Goal: Task Accomplishment & Management: Manage account settings

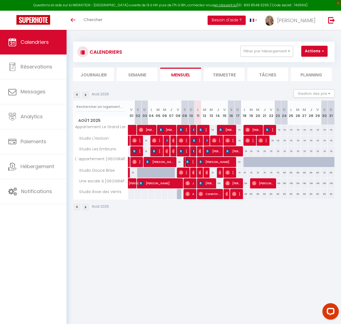
click at [190, 162] on span "[PERSON_NAME]" at bounding box center [190, 162] width 9 height 10
select select "OK"
select select "0"
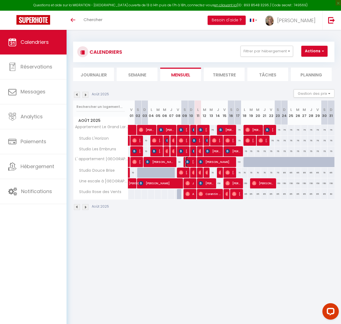
select select "1"
select select
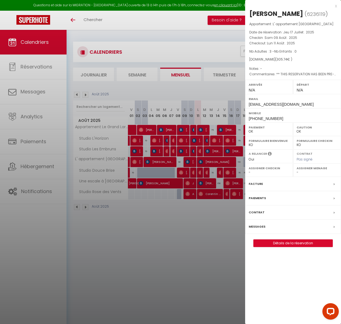
click at [262, 225] on label "Messages" at bounding box center [257, 227] width 17 height 6
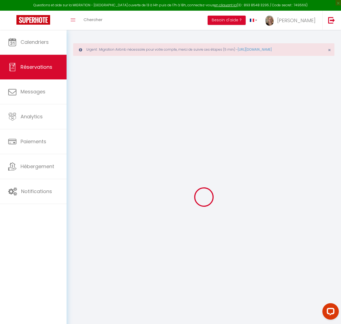
select select
checkbox input "false"
select select
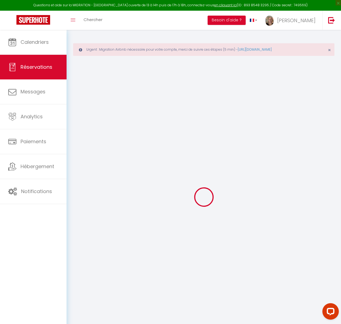
checkbox input "false"
type textarea "** THIS RESERVATION HAS BEEN PRE-PAID ** Reservation has a cancellation grace p…"
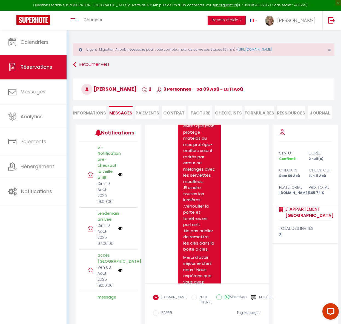
scroll to position [1391, 0]
